Goal: Contribute content: Contribute content

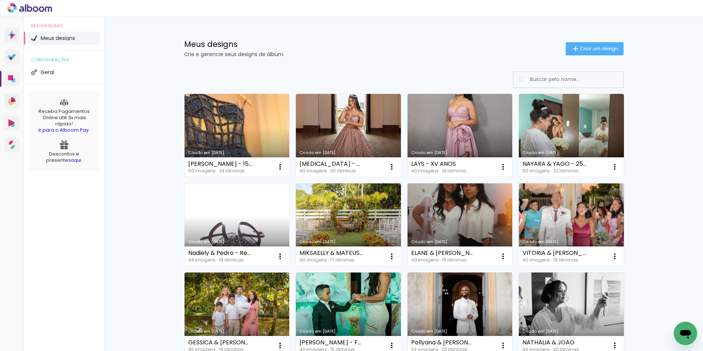
click at [229, 129] on link "Criado em [DATE]" at bounding box center [237, 135] width 105 height 83
click at [244, 118] on link "Criado em [DATE]" at bounding box center [237, 135] width 105 height 83
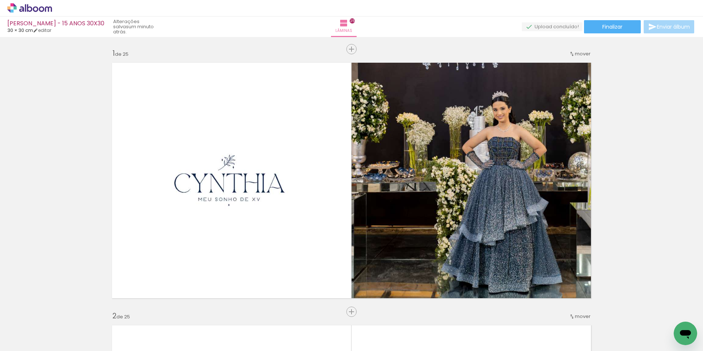
scroll to position [0, 1452]
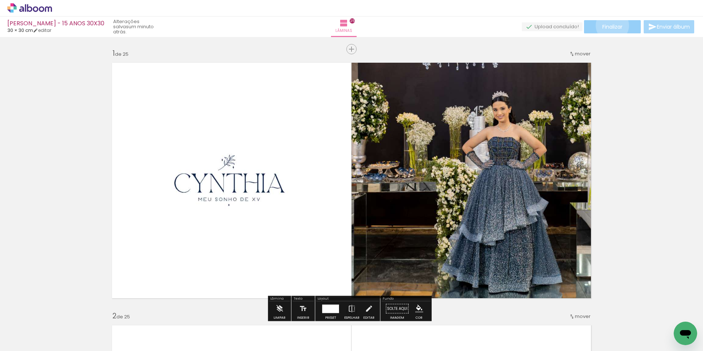
click at [610, 25] on span "Finalizar" at bounding box center [613, 26] width 20 height 5
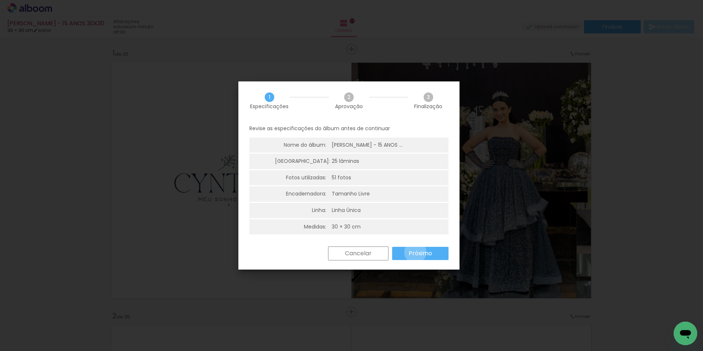
click at [119, 316] on slot "Próximo" at bounding box center [119, 316] width 0 height 0
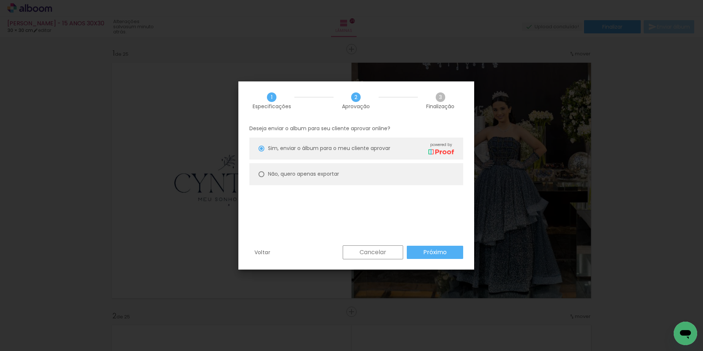
click at [0, 0] on slot "Próximo" at bounding box center [0, 0] width 0 height 0
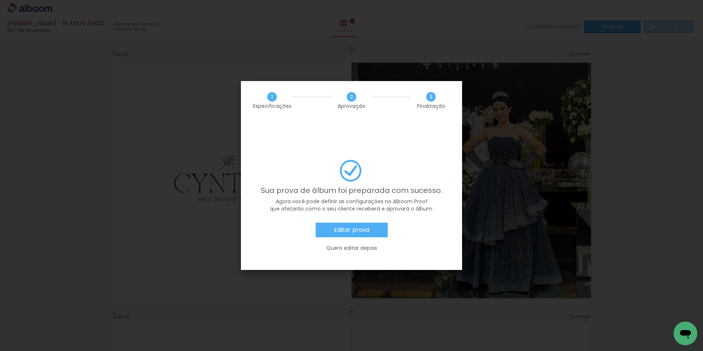
scroll to position [0, 1452]
click at [0, 0] on slot "Editar prova" at bounding box center [0, 0] width 0 height 0
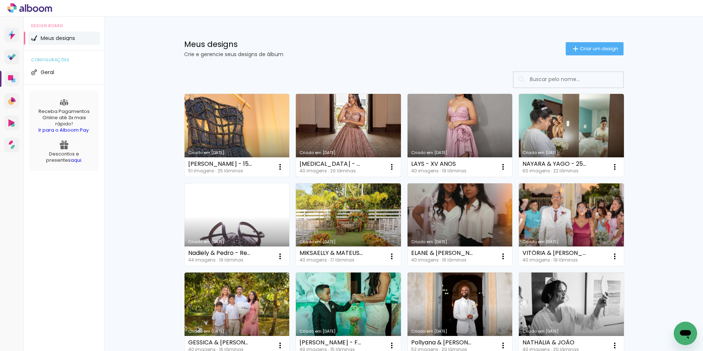
click at [349, 121] on link "Criado em [DATE]" at bounding box center [348, 135] width 105 height 83
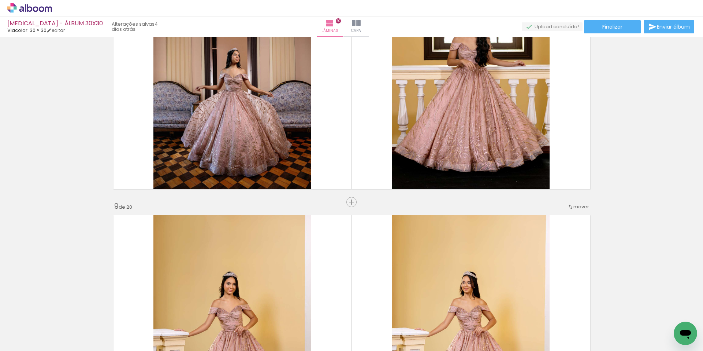
scroll to position [1708, 0]
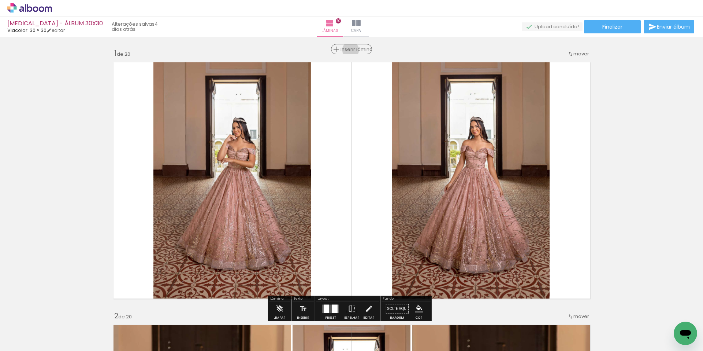
click at [348, 50] on span "Inserir lâmina" at bounding box center [355, 49] width 29 height 5
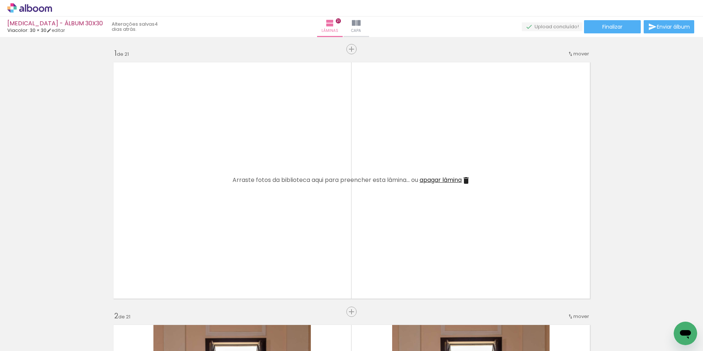
click at [21, 341] on span "Adicionar Fotos" at bounding box center [26, 341] width 22 height 8
click at [0, 0] on input "file" at bounding box center [0, 0] width 0 height 0
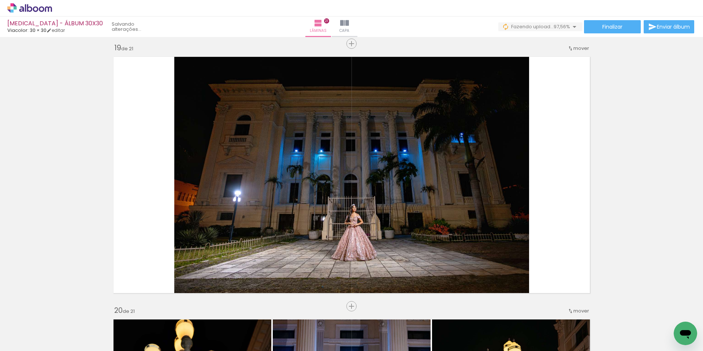
scroll to position [4618, 0]
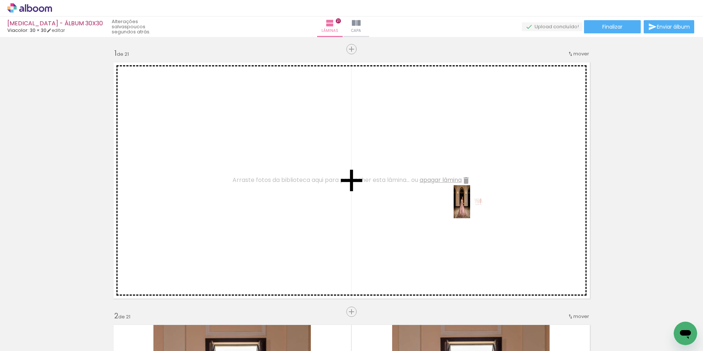
drag, startPoint x: 661, startPoint y: 327, endPoint x: 400, endPoint y: 183, distance: 298.0
click at [400, 183] on quentale-workspace at bounding box center [351, 175] width 703 height 351
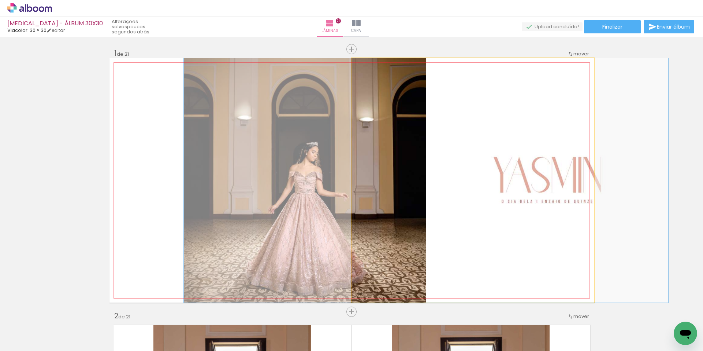
drag, startPoint x: 399, startPoint y: 184, endPoint x: 359, endPoint y: 184, distance: 40.3
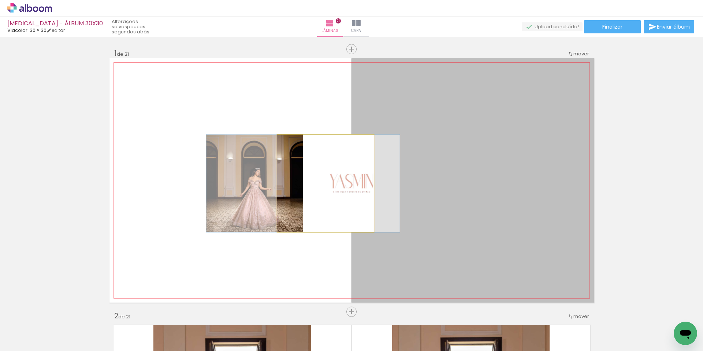
drag, startPoint x: 362, startPoint y: 185, endPoint x: 323, endPoint y: 183, distance: 39.6
click at [323, 183] on quentale-layouter at bounding box center [352, 180] width 485 height 244
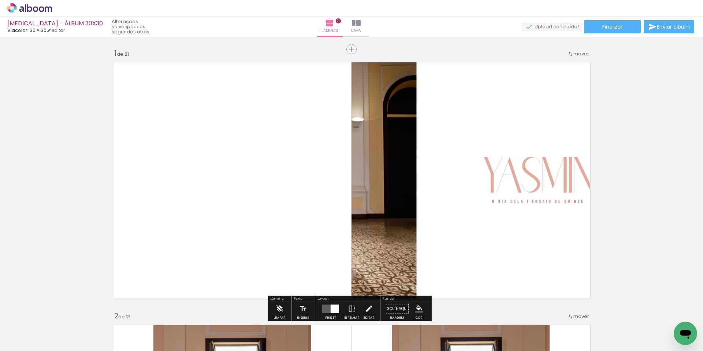
click at [369, 184] on quentale-photo at bounding box center [473, 180] width 243 height 244
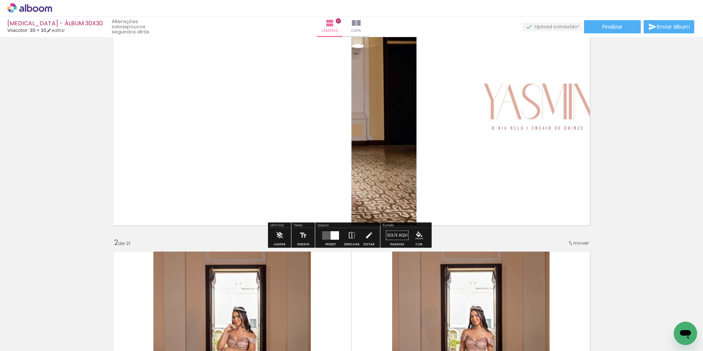
click at [315, 238] on div "Layout Preset Espelhar Editar" at bounding box center [347, 234] width 65 height 25
click at [331, 238] on div at bounding box center [335, 235] width 8 height 8
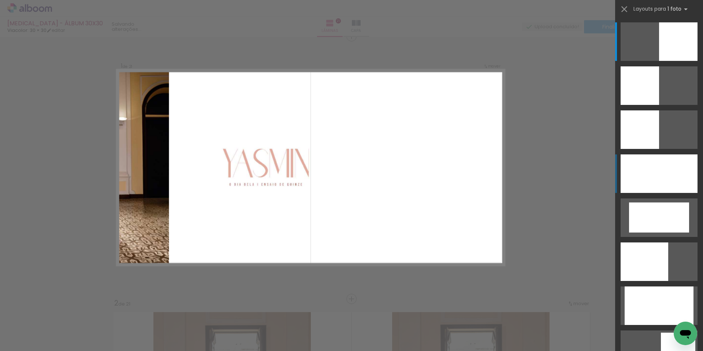
scroll to position [10, 0]
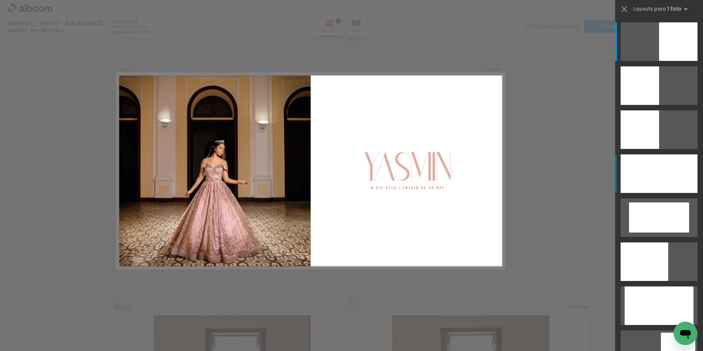
click at [662, 165] on div at bounding box center [659, 173] width 77 height 38
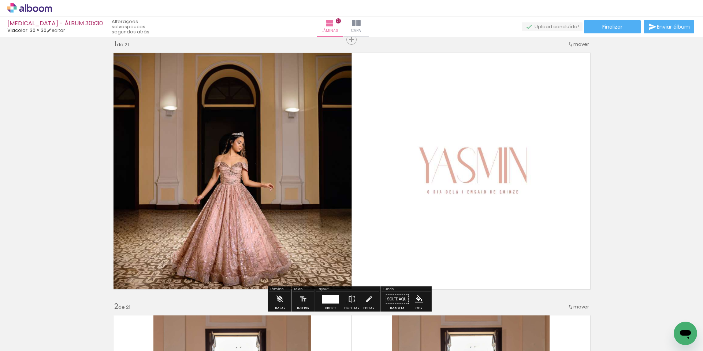
drag, startPoint x: 613, startPoint y: 112, endPoint x: 614, endPoint y: 100, distance: 11.8
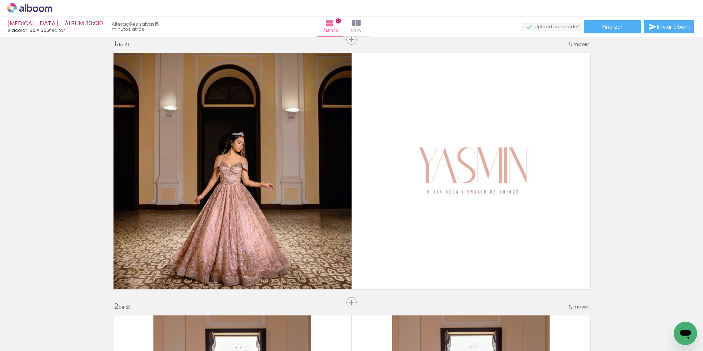
scroll to position [0, 1041]
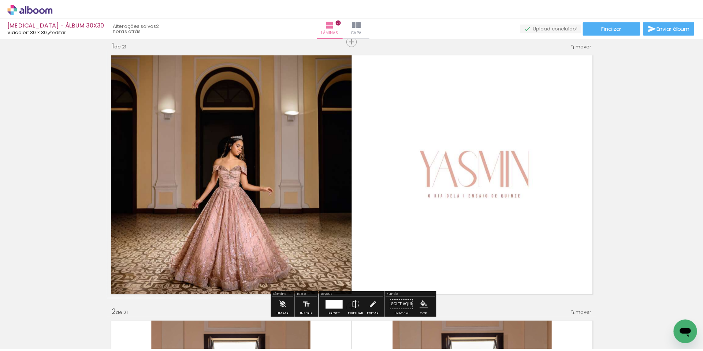
scroll to position [0, 1041]
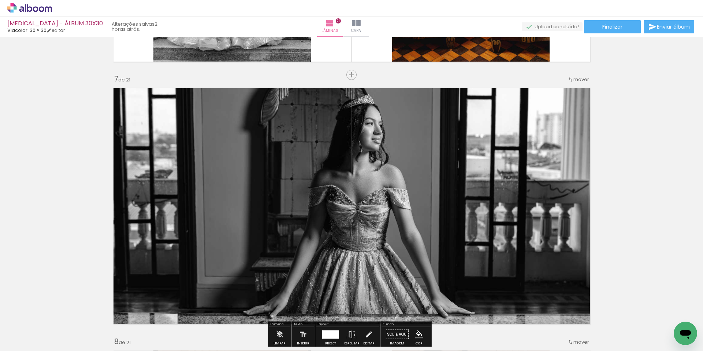
scroll to position [1512, 0]
